Goal: Find contact information: Obtain details needed to contact an individual or organization

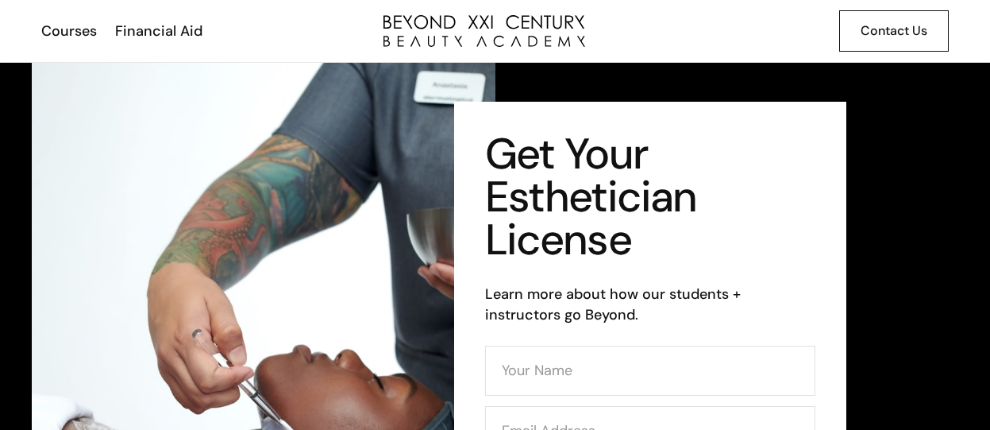
click at [846, 17] on link "Contact Us" at bounding box center [894, 30] width 110 height 41
